Goal: Check status

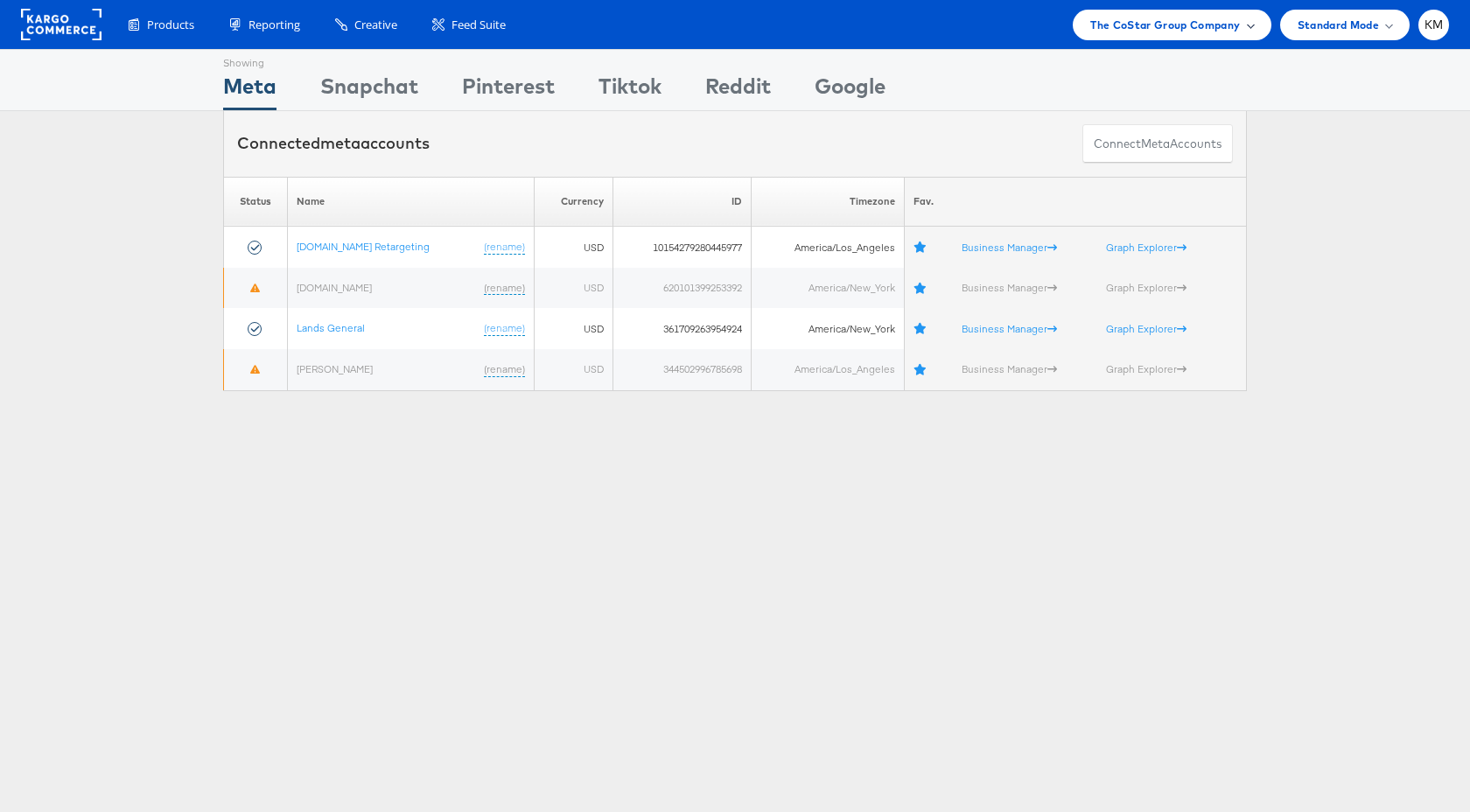
click at [1137, 30] on span "The CoStar Group Company" at bounding box center [1164, 25] width 150 height 19
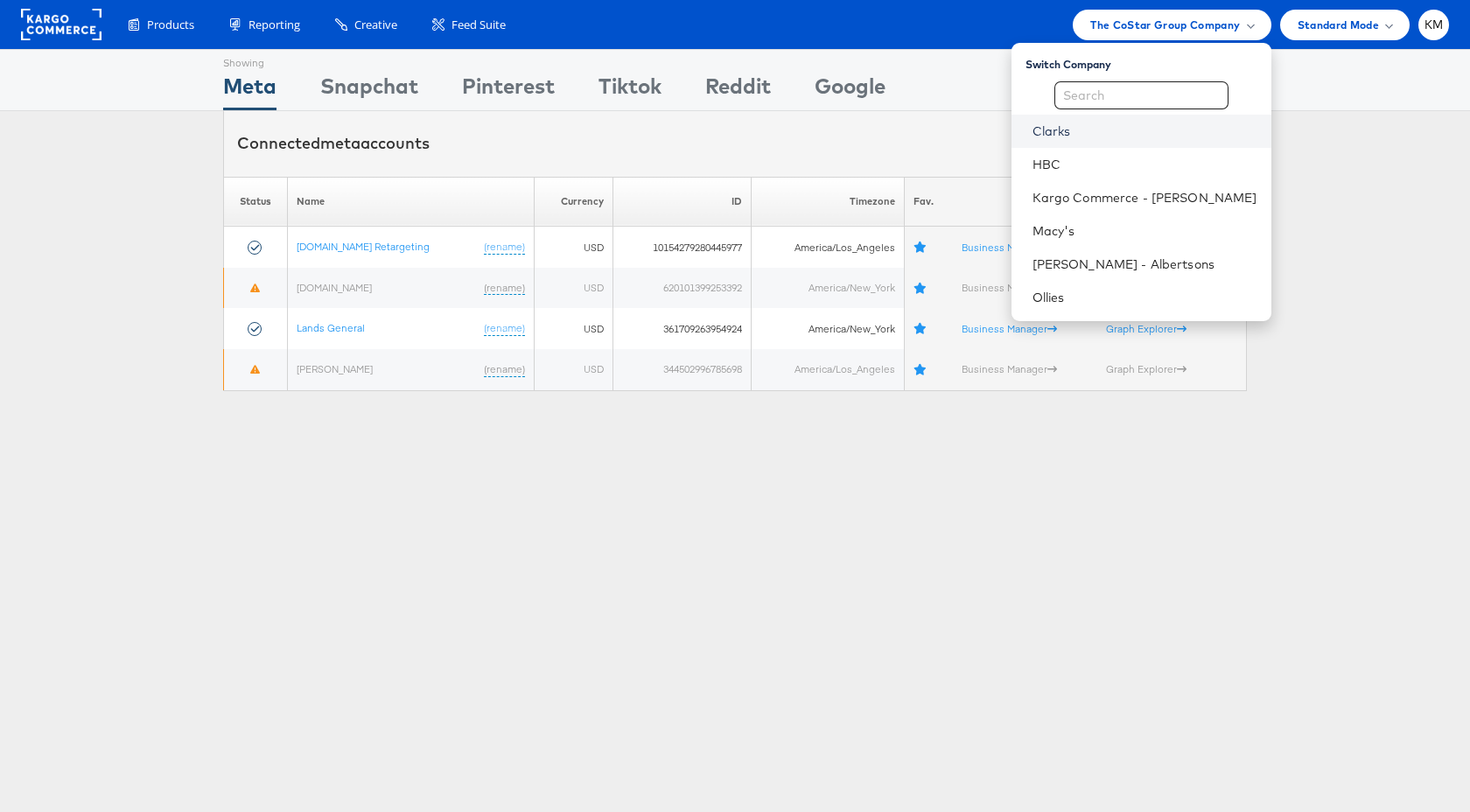
click at [1095, 130] on link "Clarks" at bounding box center [1145, 131] width 225 height 18
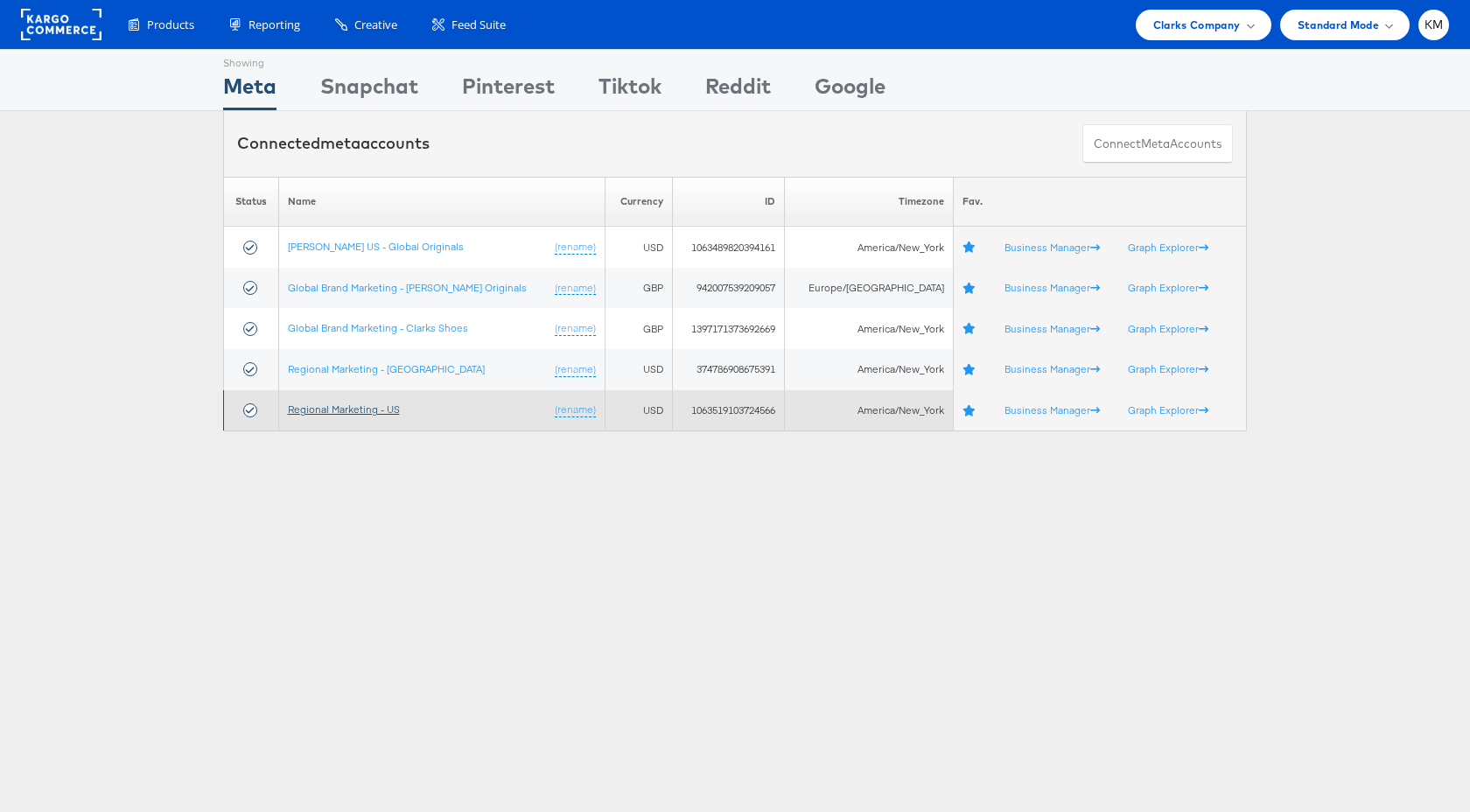
click at [394, 411] on link "Regional Marketing - US" at bounding box center [344, 409] width 112 height 13
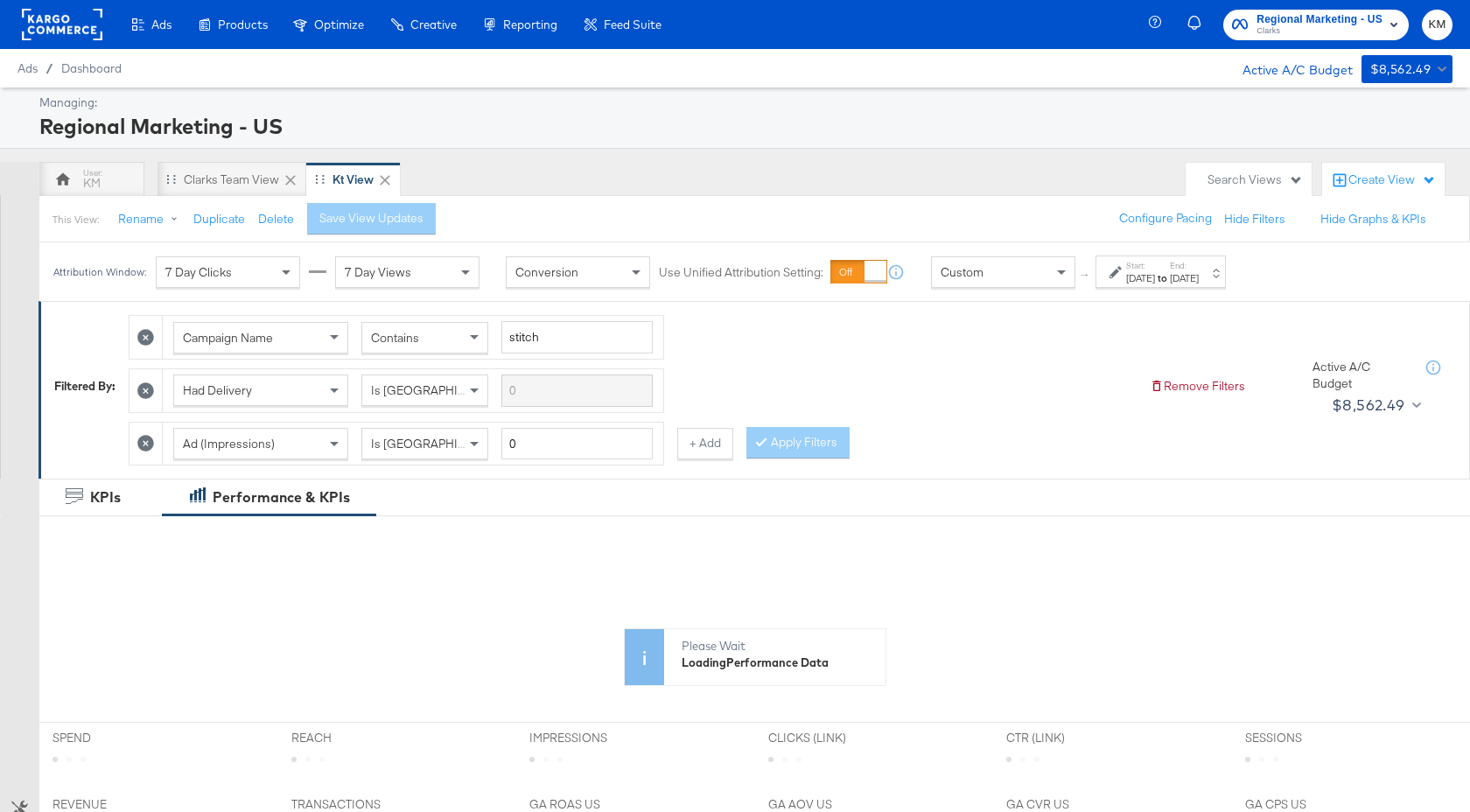
click at [1170, 278] on strong "to" at bounding box center [1162, 278] width 15 height 13
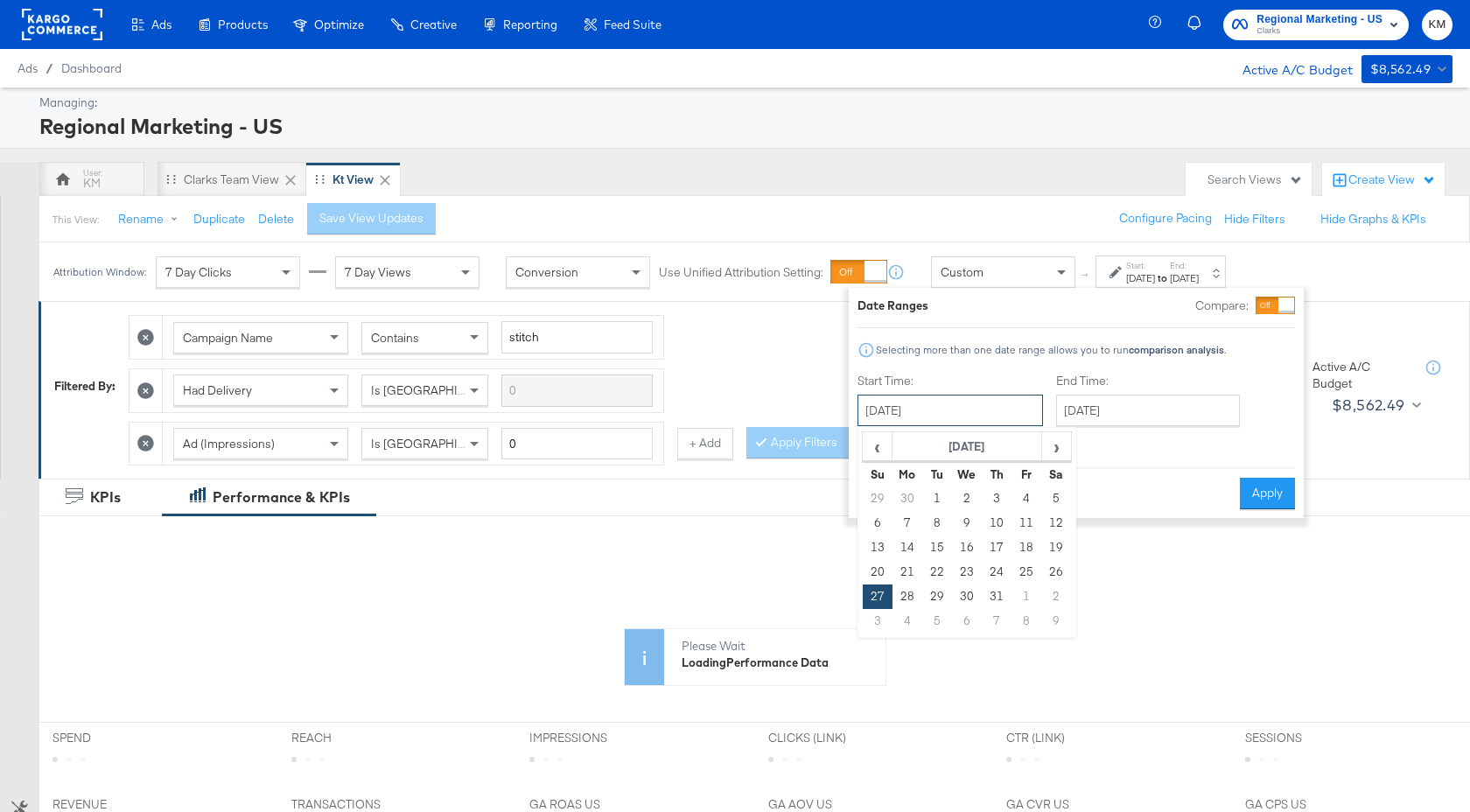
click at [979, 408] on input "[DATE]" at bounding box center [951, 411] width 186 height 32
click at [1052, 442] on span "›" at bounding box center [1056, 446] width 27 height 26
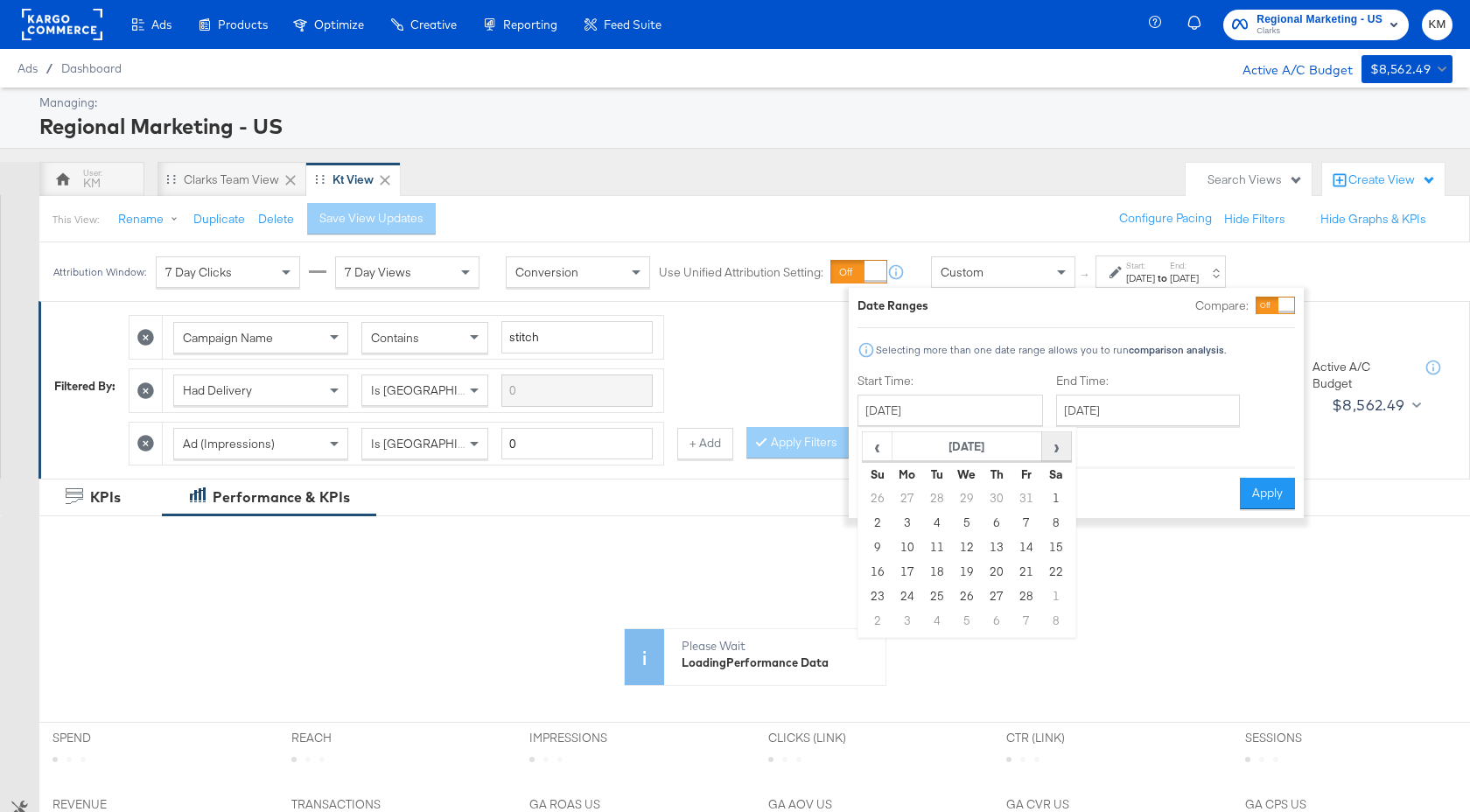
click at [1052, 442] on span "›" at bounding box center [1056, 446] width 27 height 26
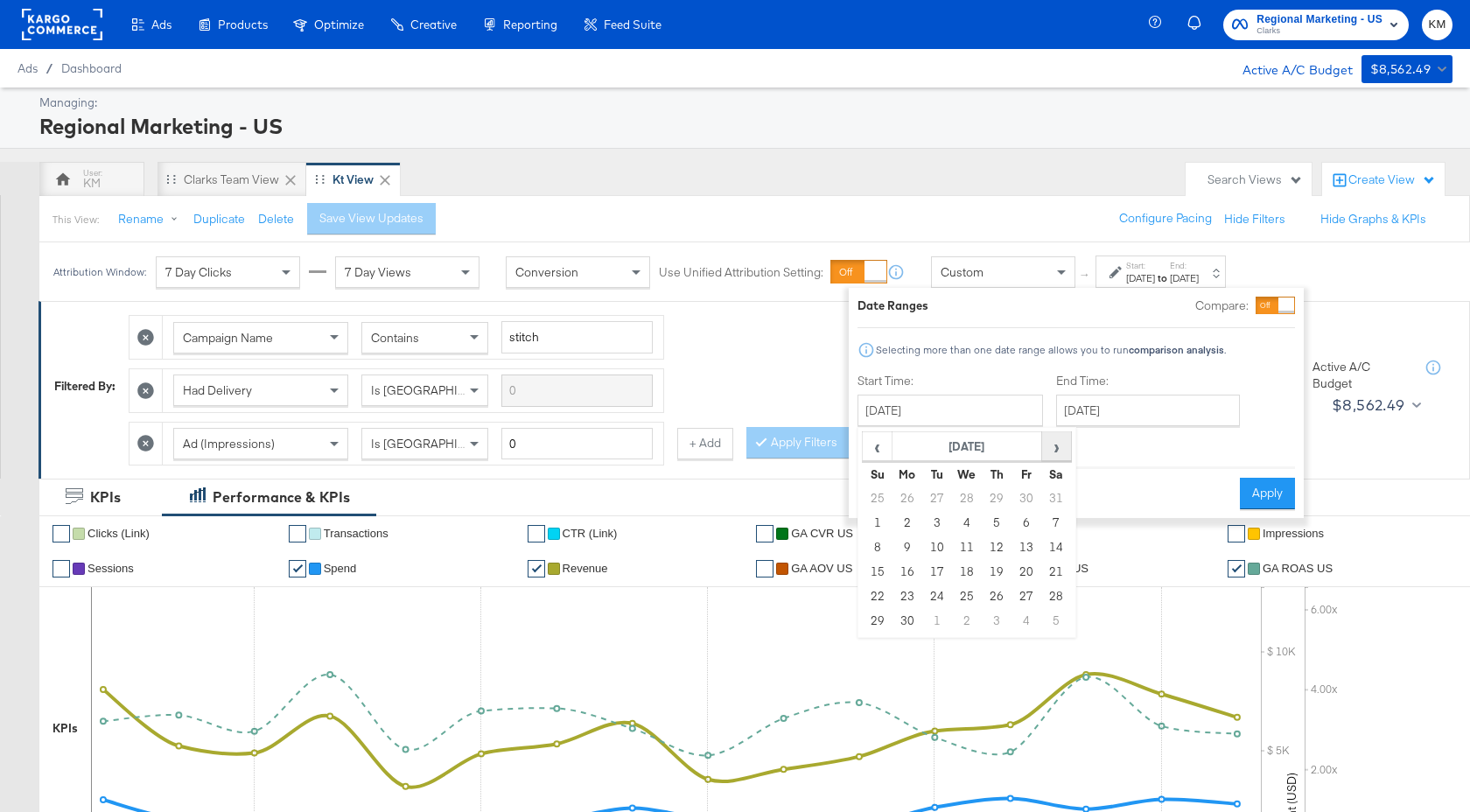
click at [1052, 442] on span "›" at bounding box center [1056, 446] width 27 height 26
click at [1053, 444] on span "›" at bounding box center [1056, 446] width 27 height 26
click at [874, 451] on span "‹" at bounding box center [876, 446] width 27 height 26
click at [882, 600] on td "24" at bounding box center [877, 596] width 30 height 24
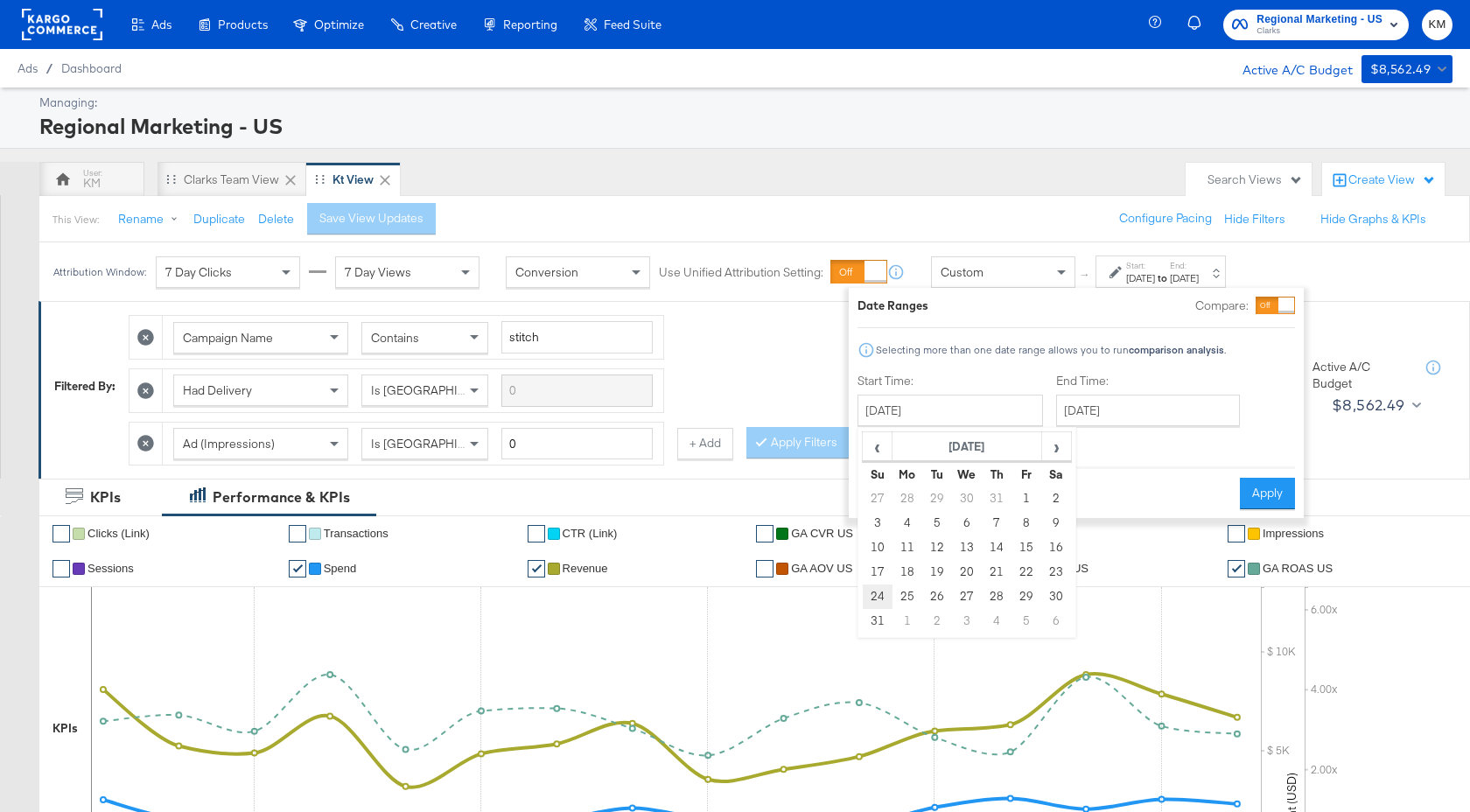
type input "[DATE]"
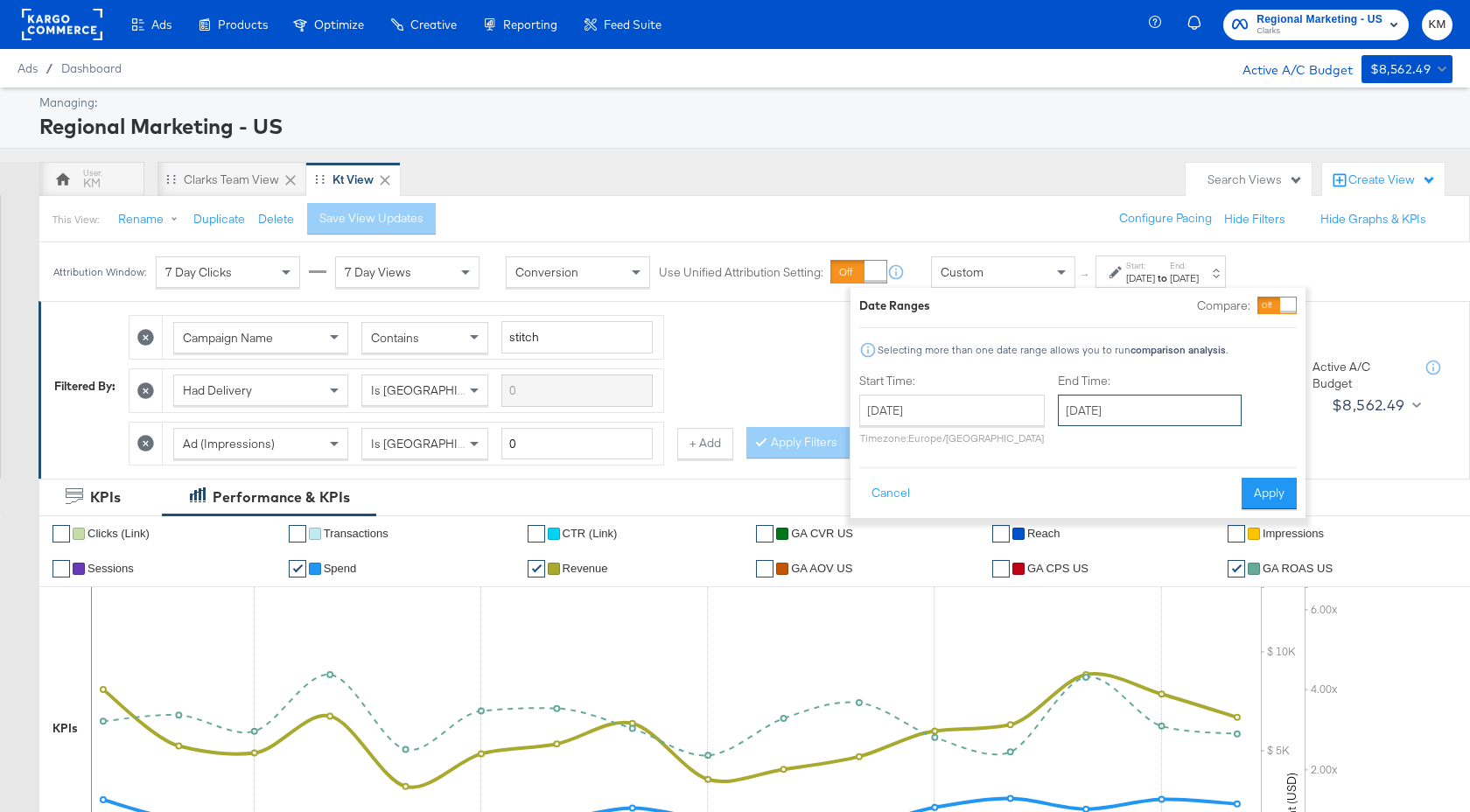
click at [1143, 417] on input "[DATE]" at bounding box center [1149, 411] width 184 height 32
click at [1248, 455] on span "›" at bounding box center [1256, 446] width 27 height 26
click at [1167, 576] on td "24" at bounding box center [1167, 572] width 30 height 24
type input "[DATE]"
click at [1258, 501] on button "Apply" at bounding box center [1267, 493] width 55 height 32
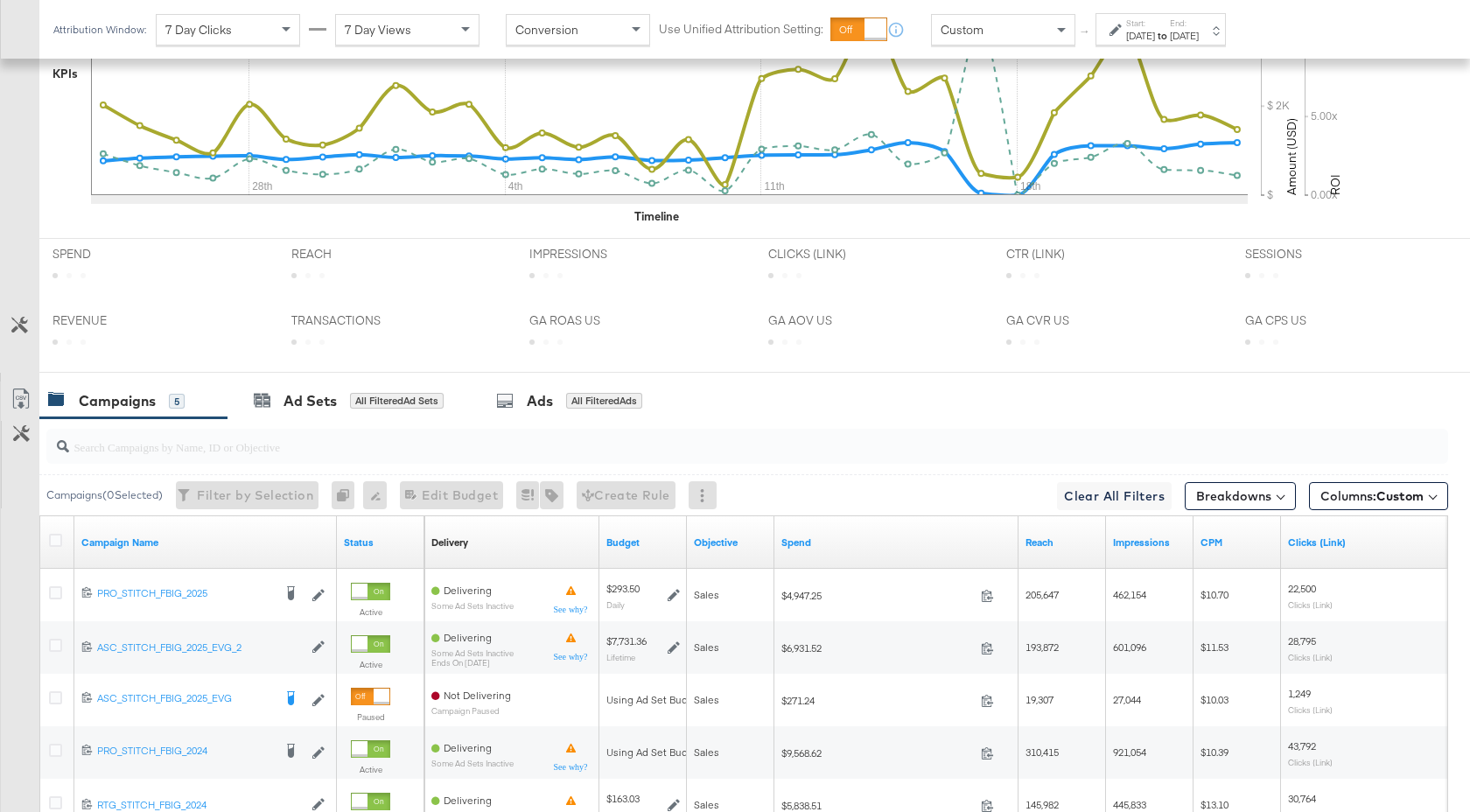
scroll to position [825, 0]
